Goal: Task Accomplishment & Management: Manage account settings

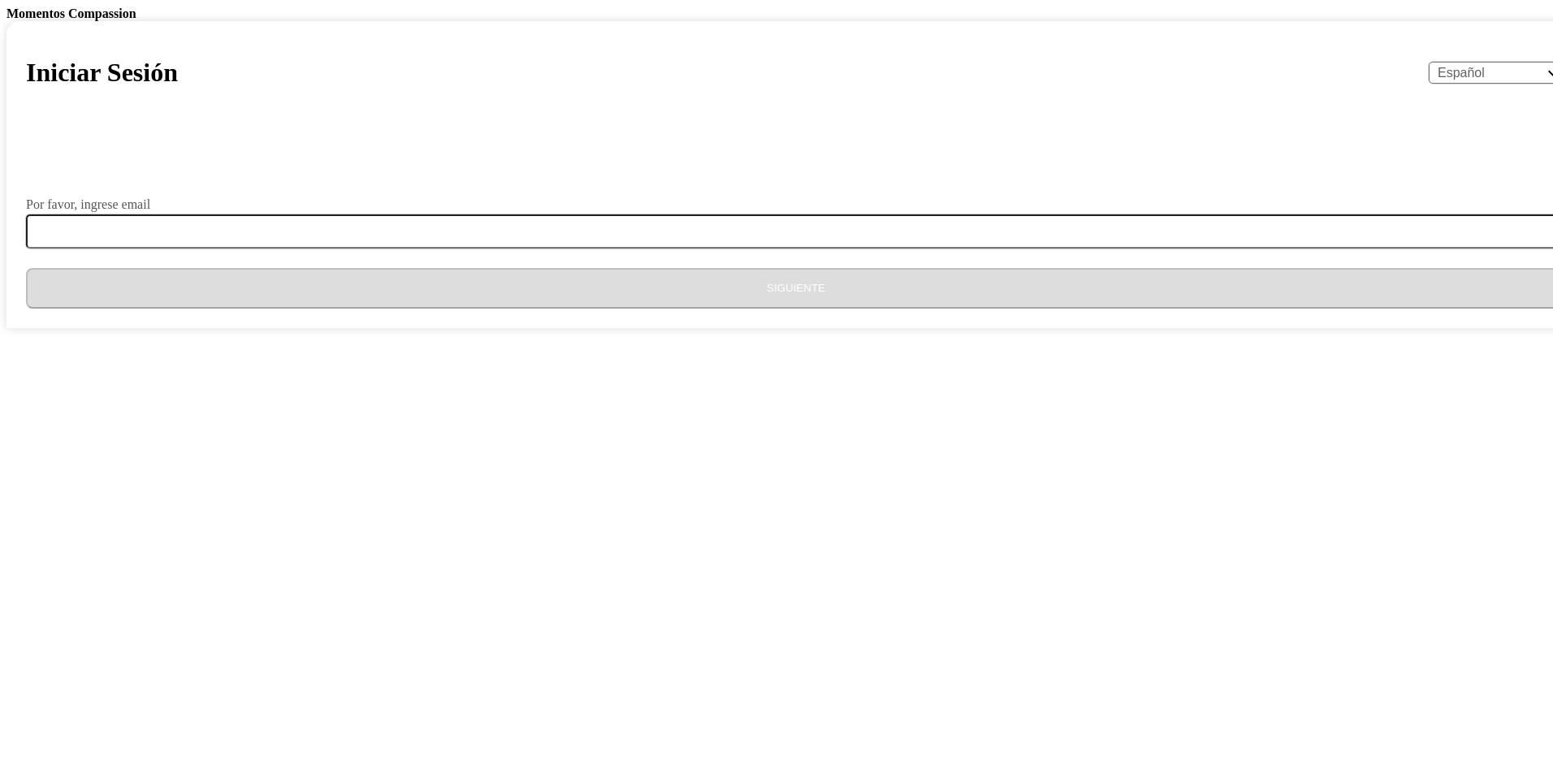
select select "es"
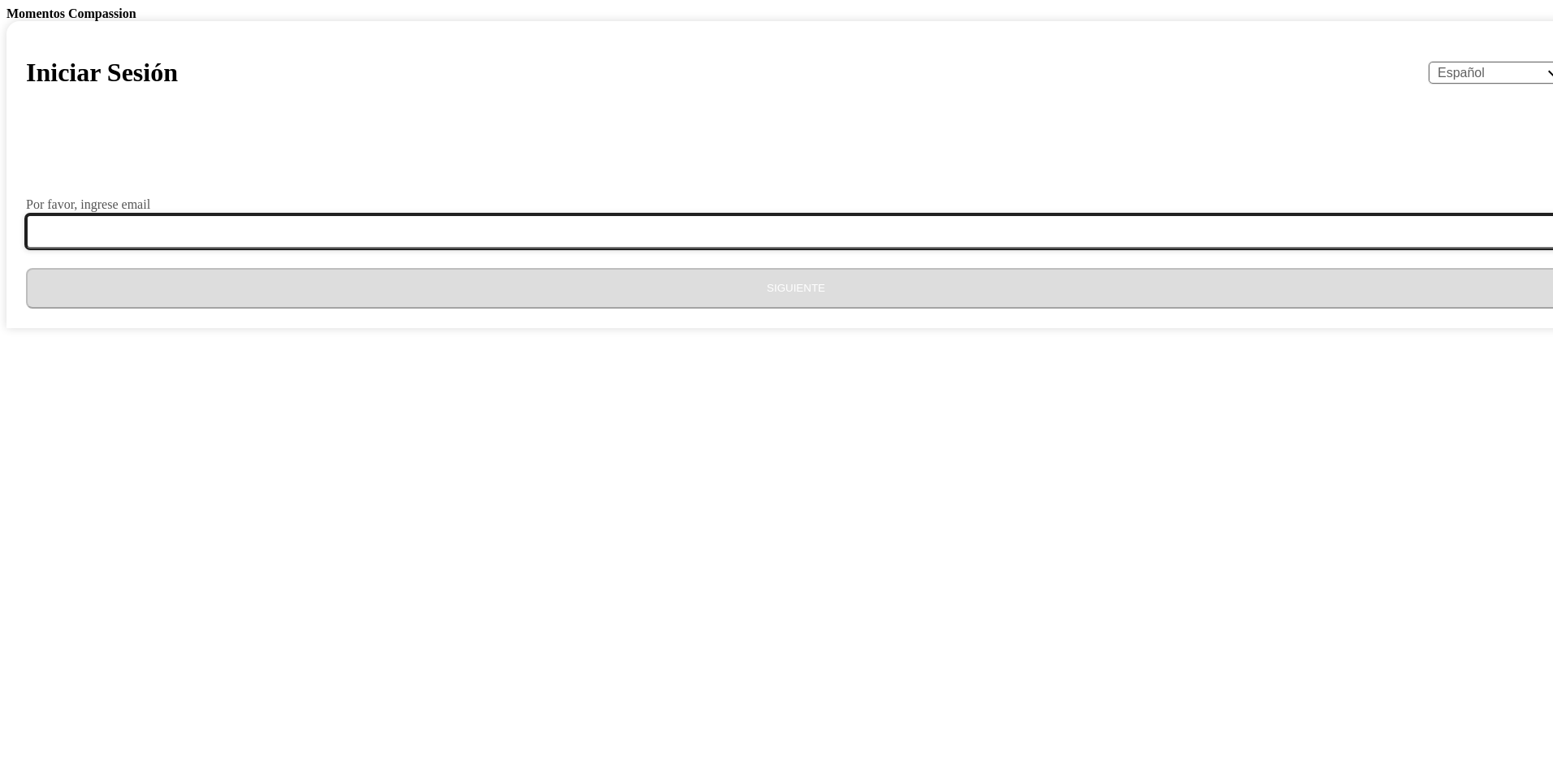
click at [655, 249] on input "Por favor, ingrese email" at bounding box center [805, 231] width 1559 height 34
type input "[EMAIL_ADDRESS][DOMAIN_NAME]"
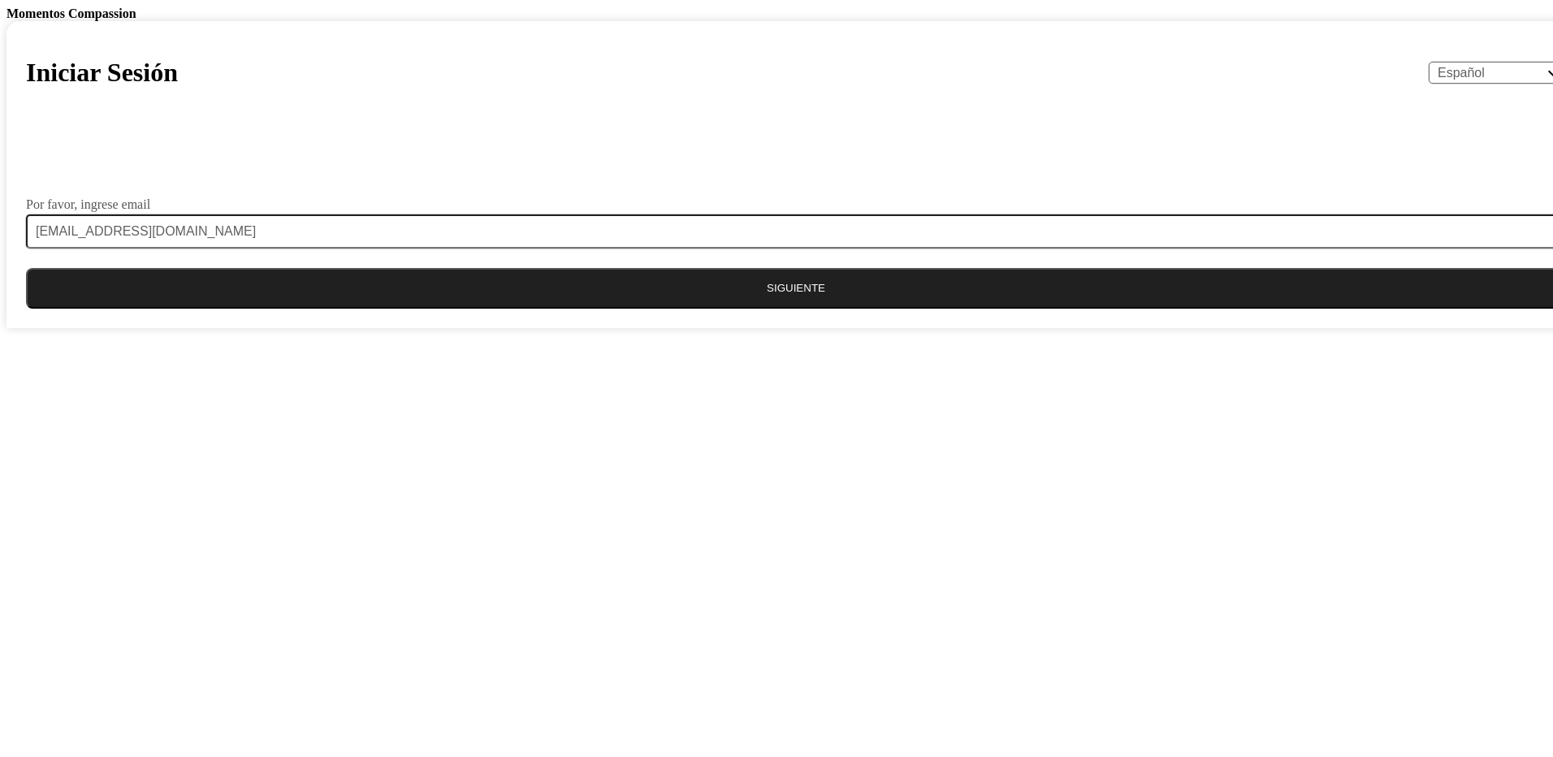
click at [688, 309] on button "Siguiente" at bounding box center [796, 288] width 1540 height 41
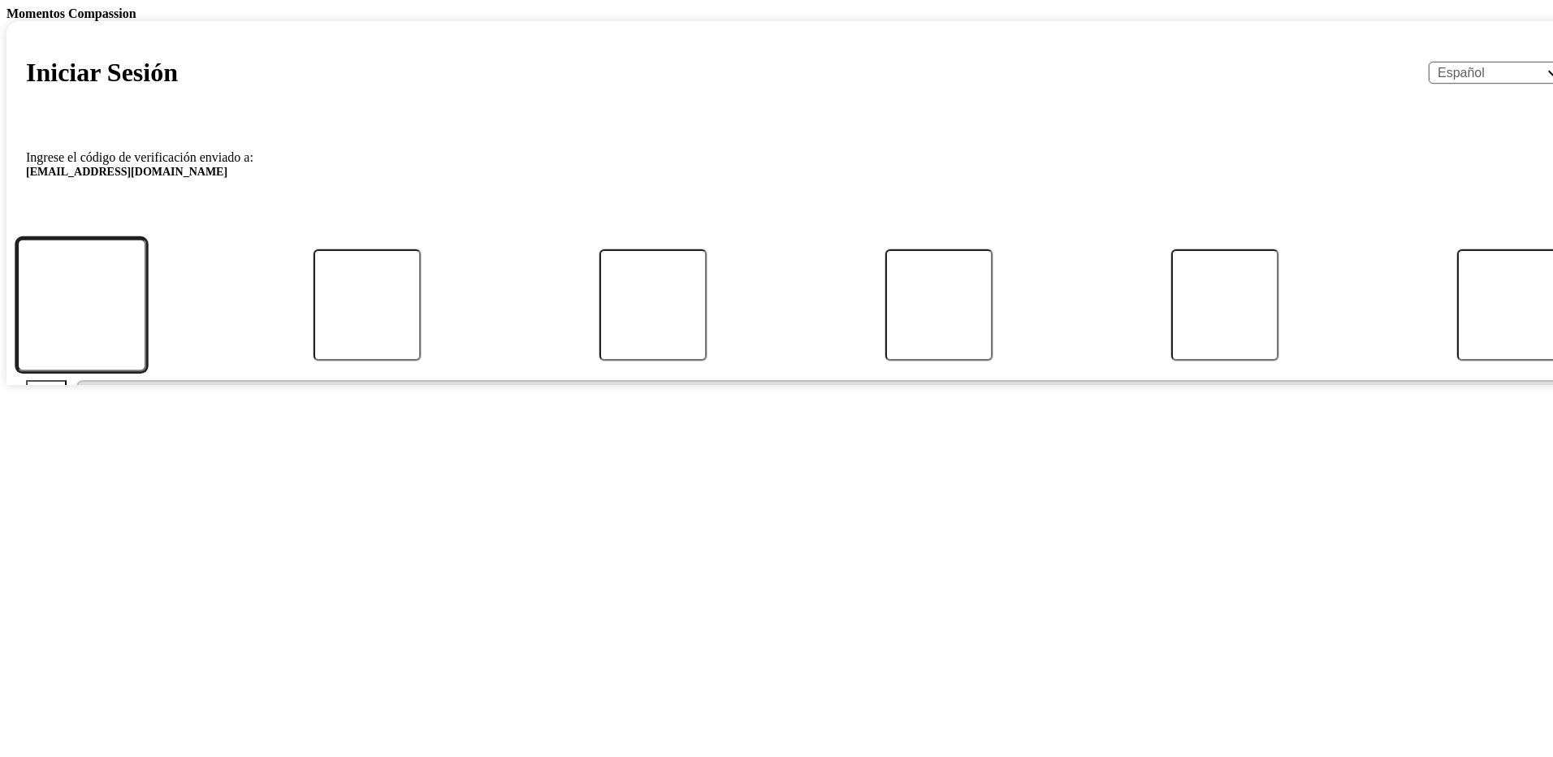
drag, startPoint x: 613, startPoint y: 610, endPoint x: 604, endPoint y: 600, distance: 13.2
click at [145, 372] on input "Código" at bounding box center [80, 305] width 129 height 134
type input "6"
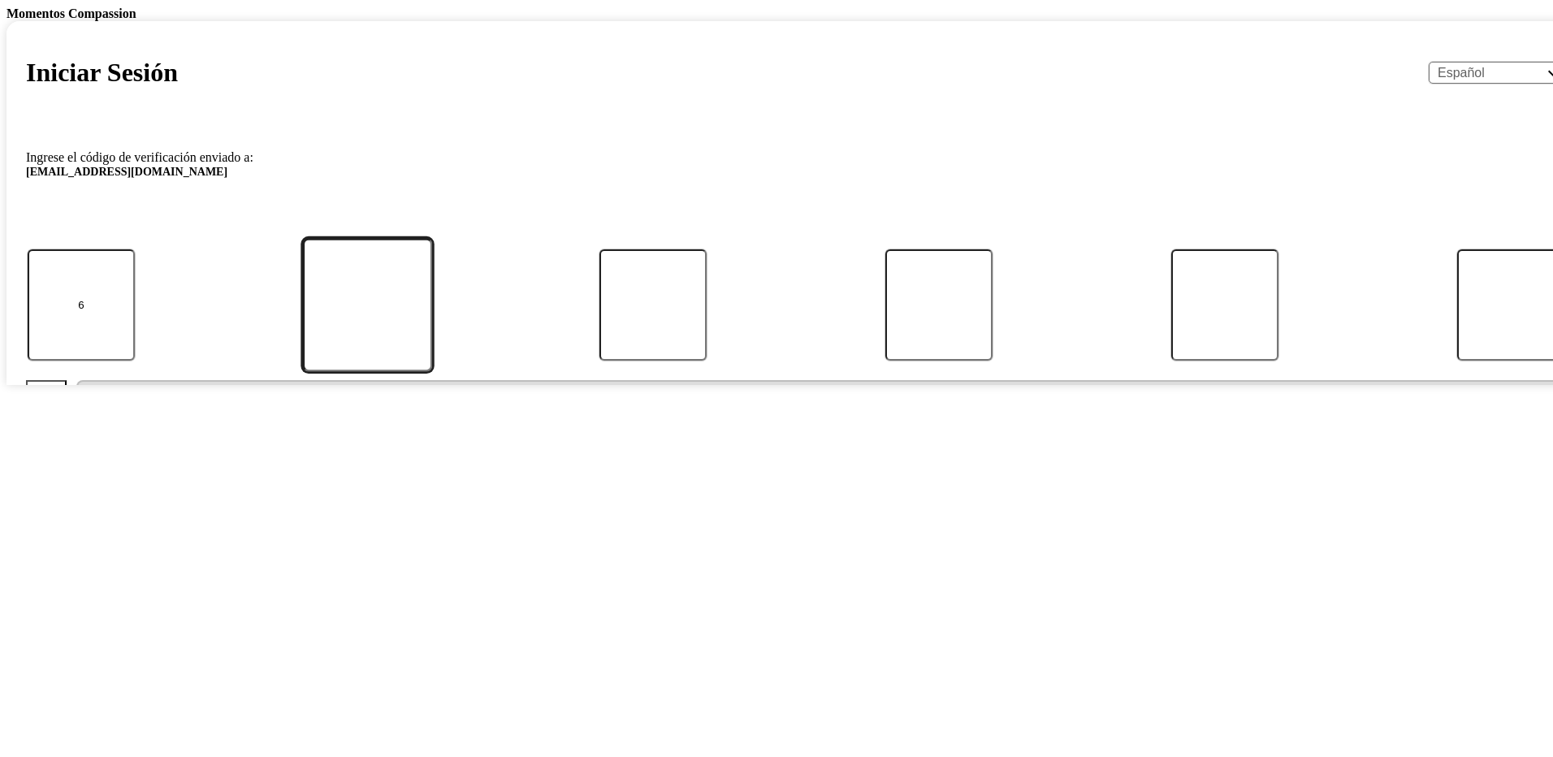
type input "5"
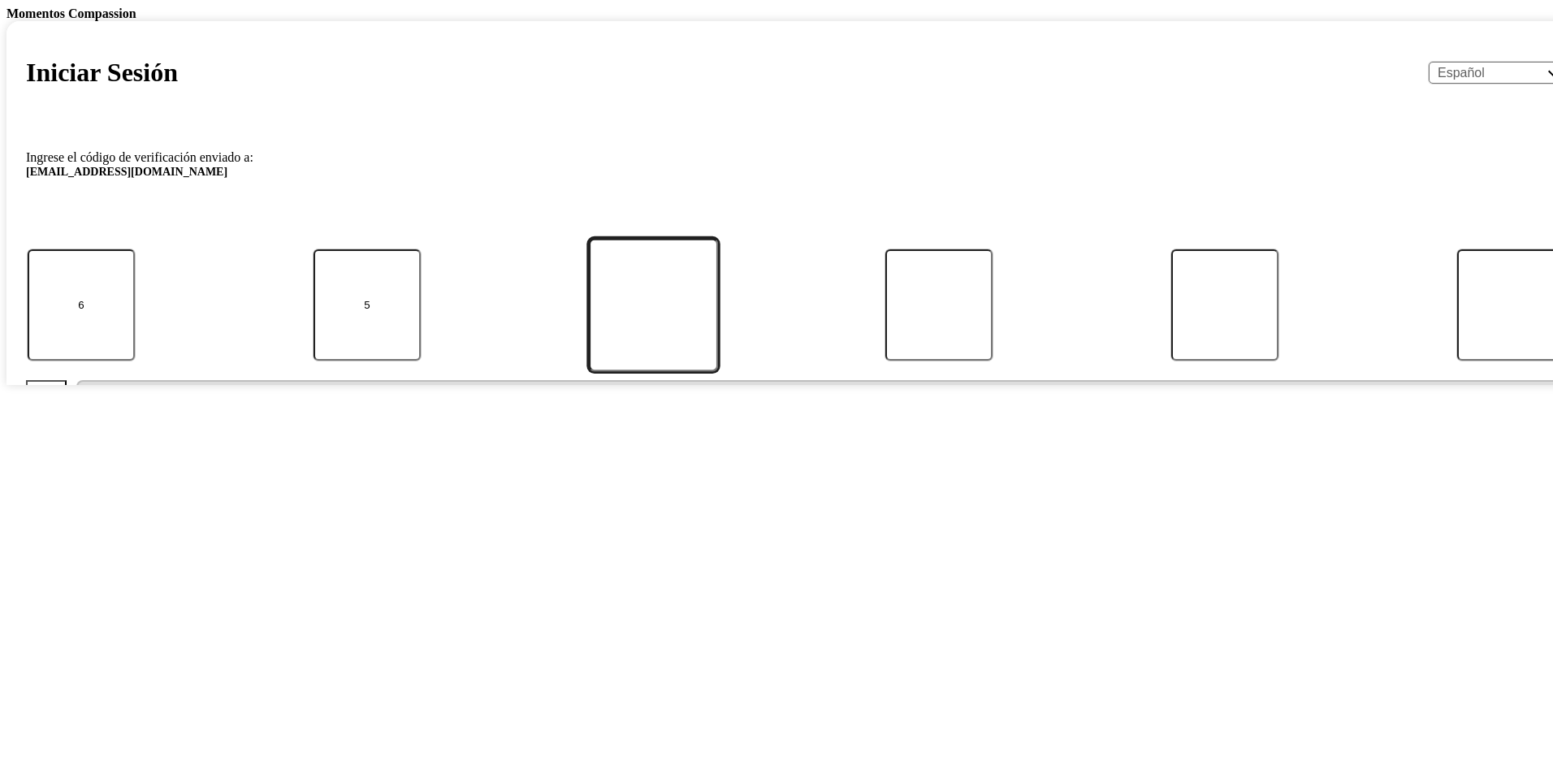
type input "8"
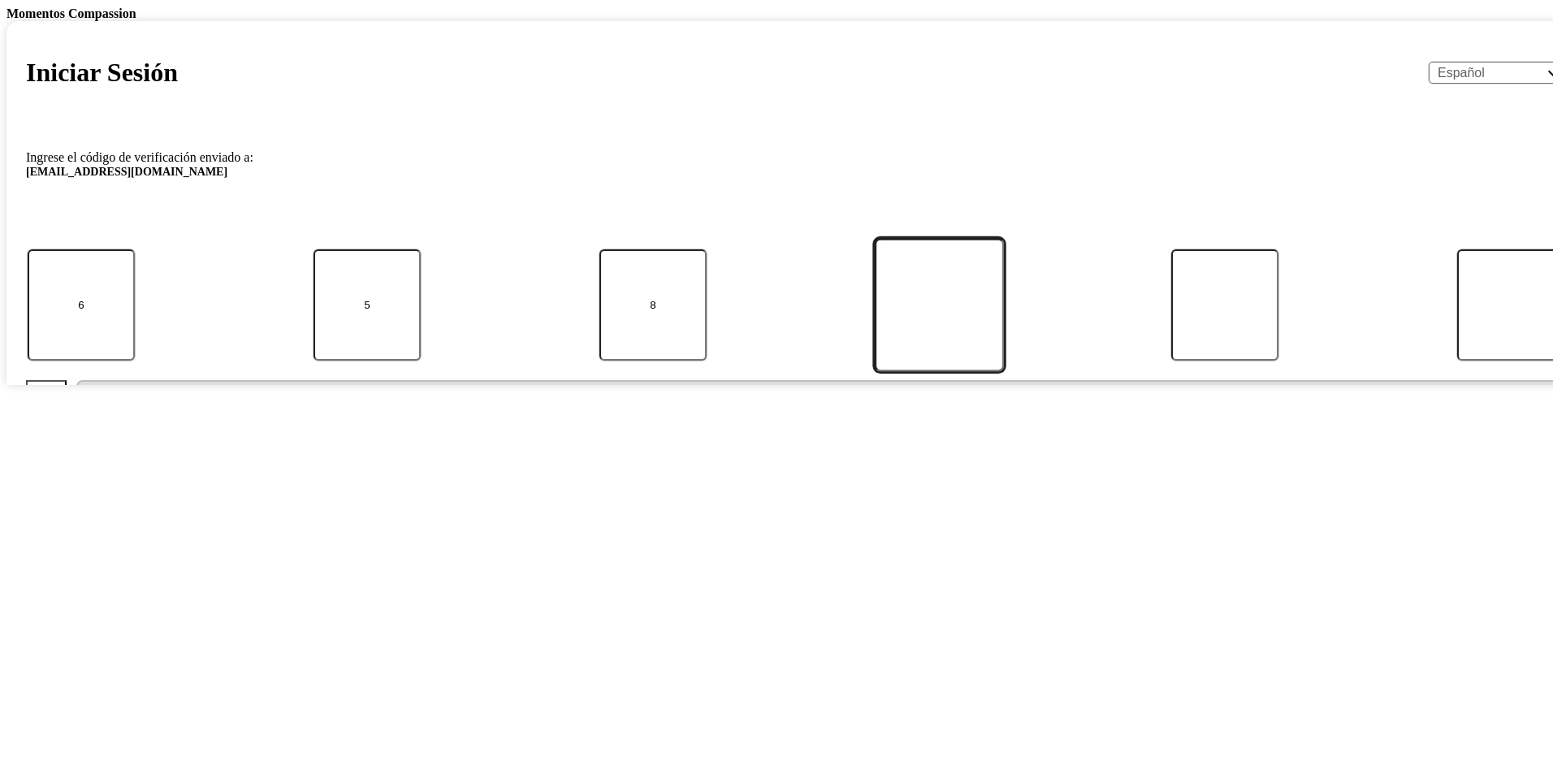
type input "7"
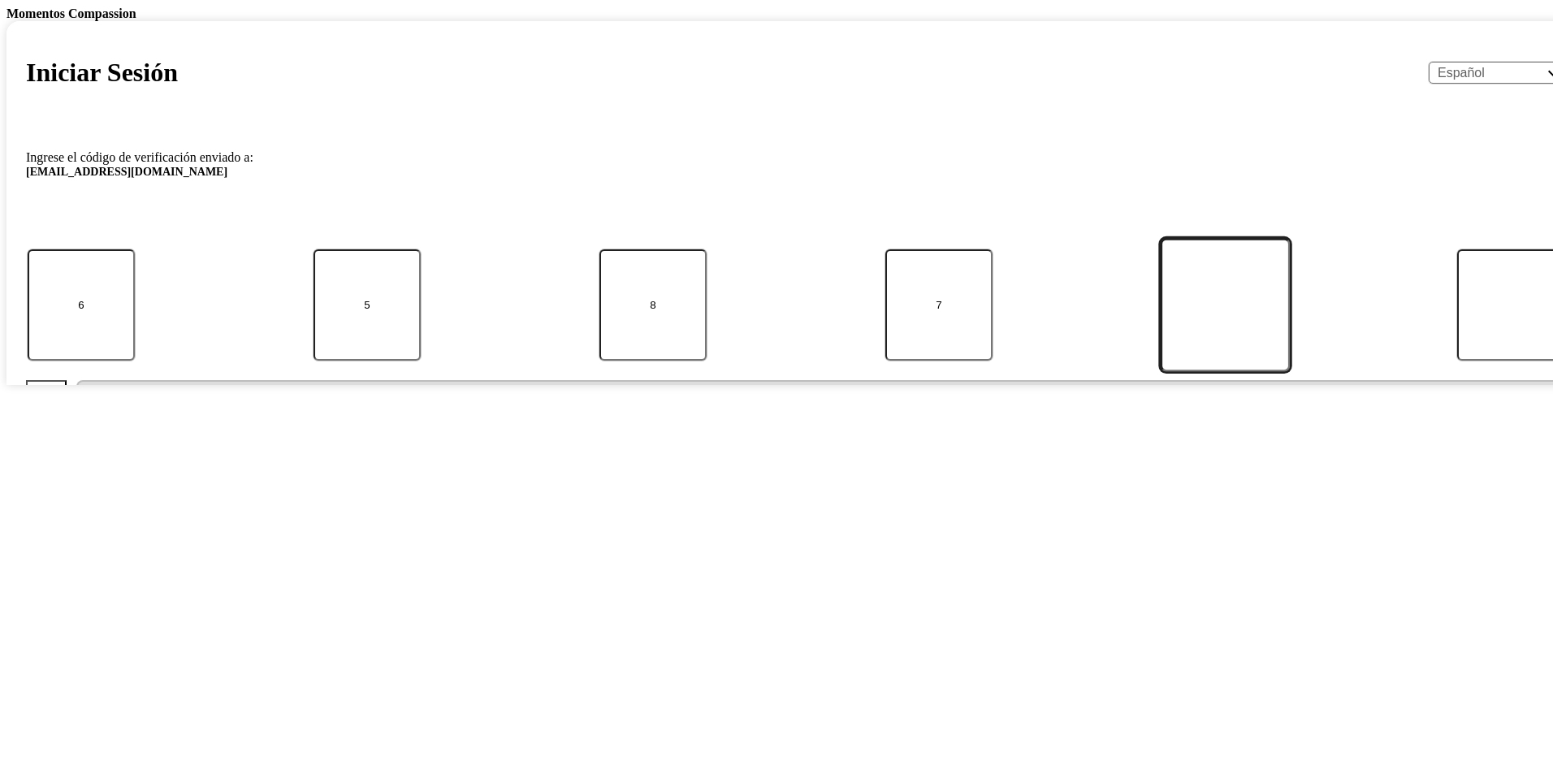
type input "2"
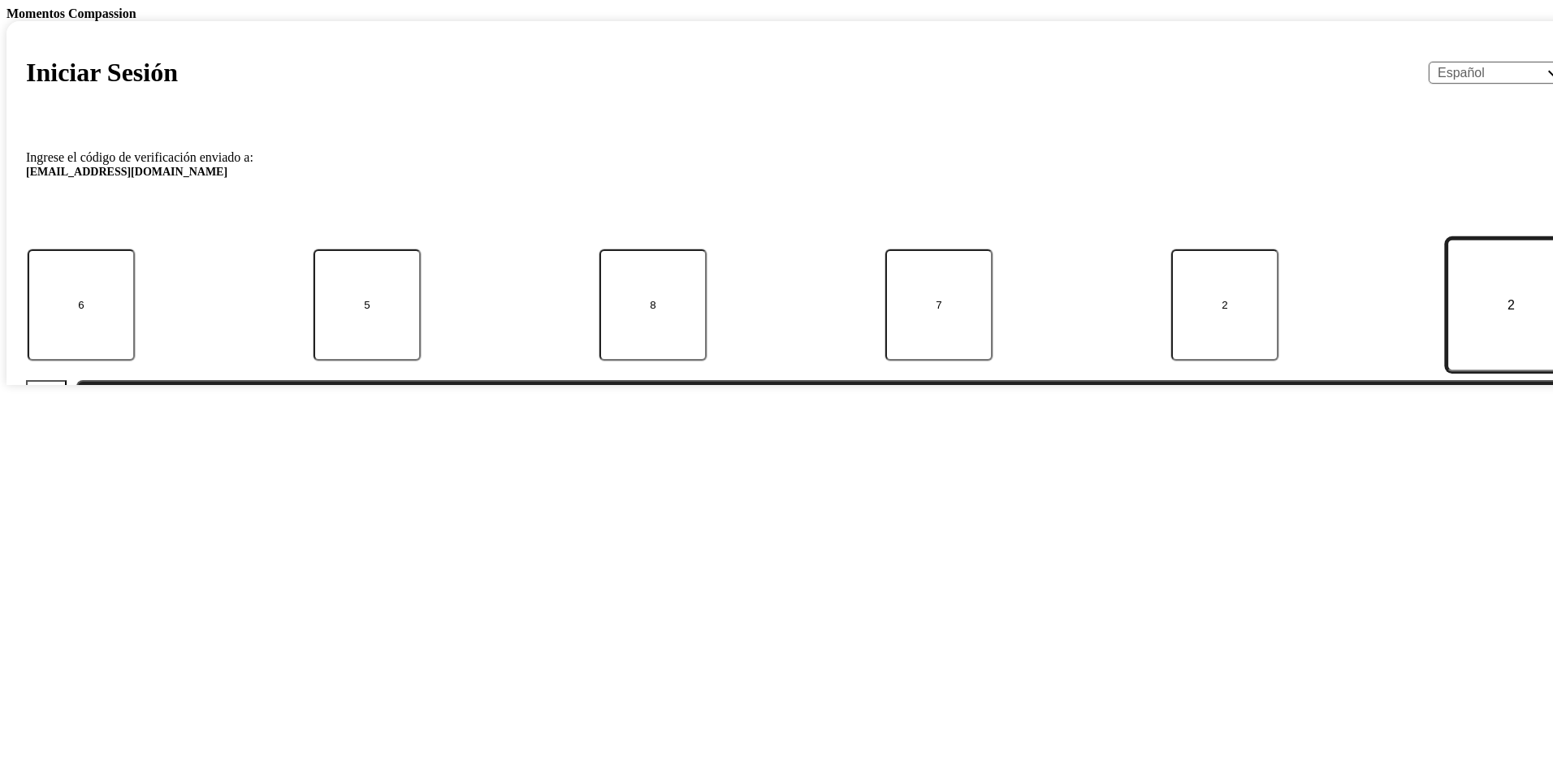
type input "2"
click at [698, 421] on button "Enviar" at bounding box center [820, 400] width 1489 height 41
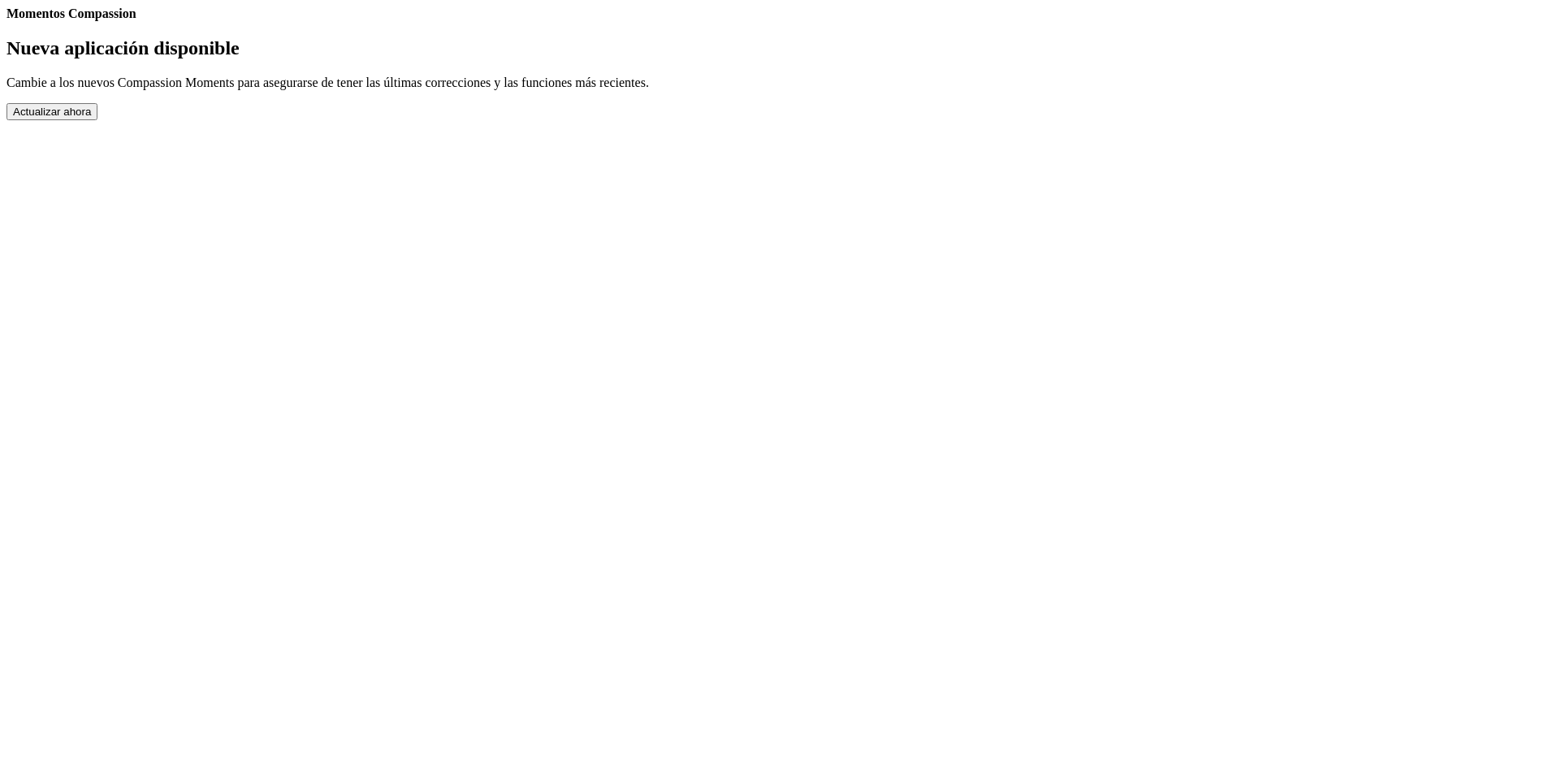
click at [97, 120] on button "Actualizar ahora" at bounding box center [51, 111] width 91 height 17
